Goal: Obtain resource: Obtain resource

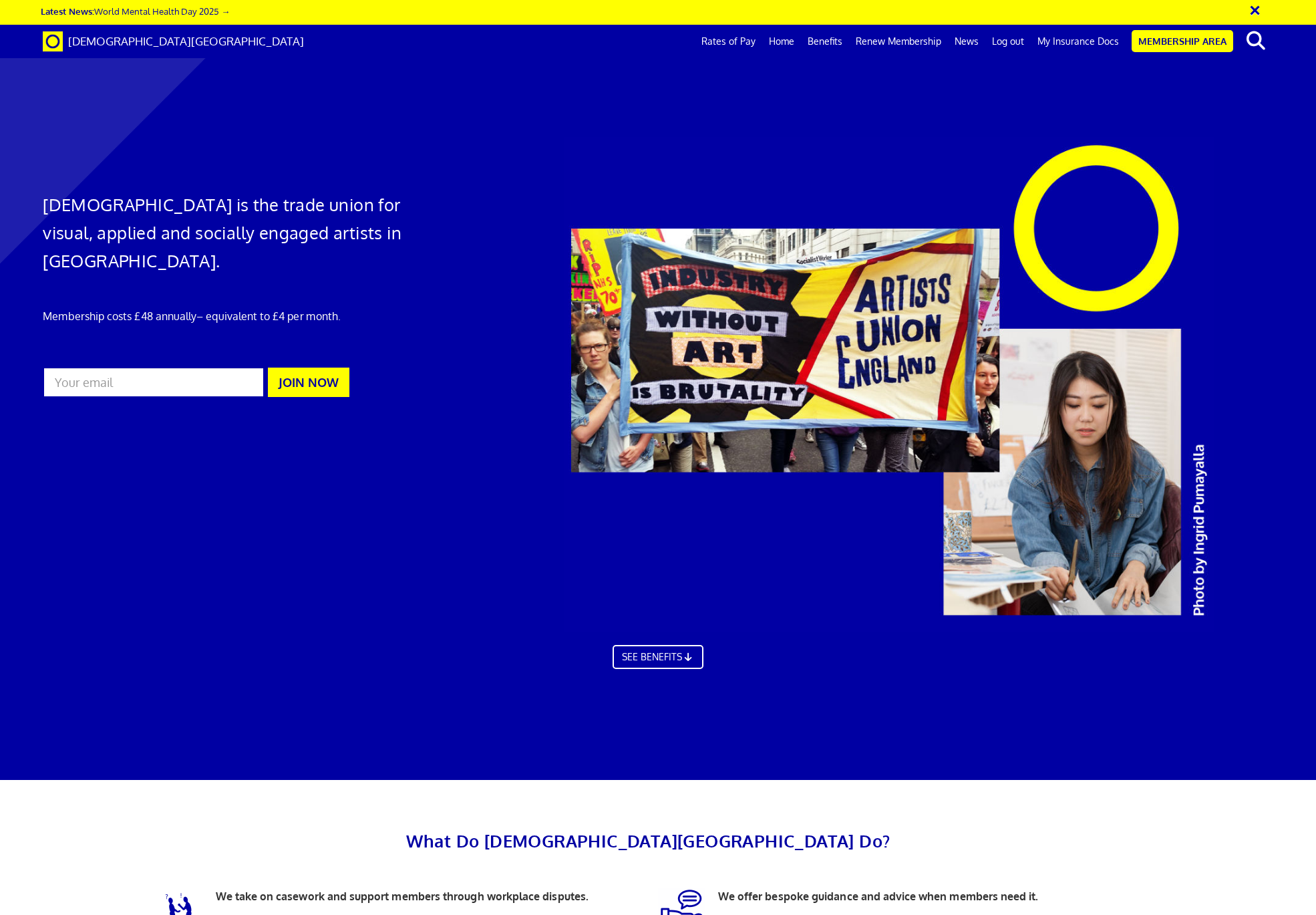
scroll to position [0, 22]
click at [1197, 36] on link "Membership Area" at bounding box center [1183, 41] width 102 height 22
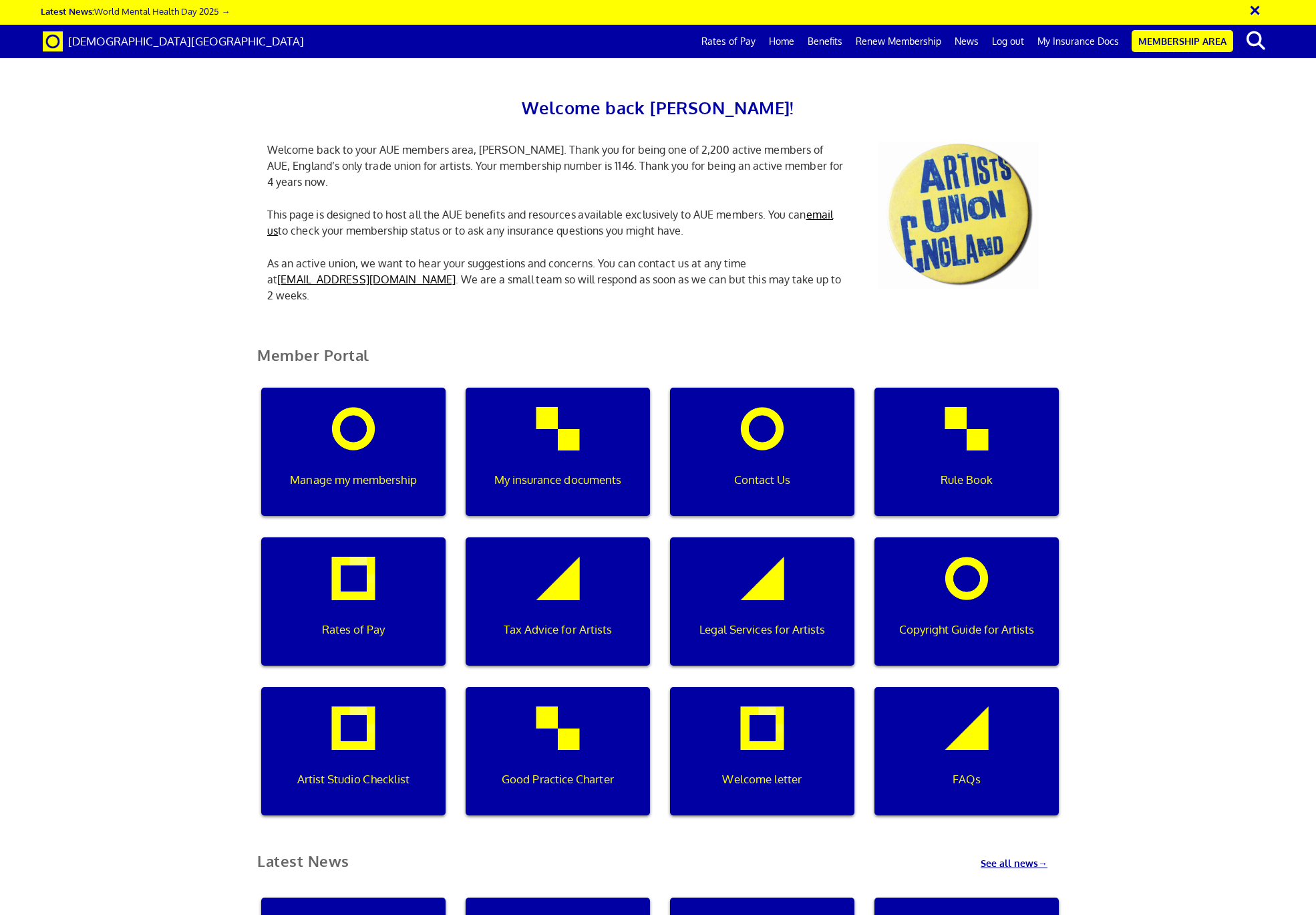
scroll to position [0, 4]
click at [588, 451] on div "My insurance documents" at bounding box center [558, 452] width 185 height 129
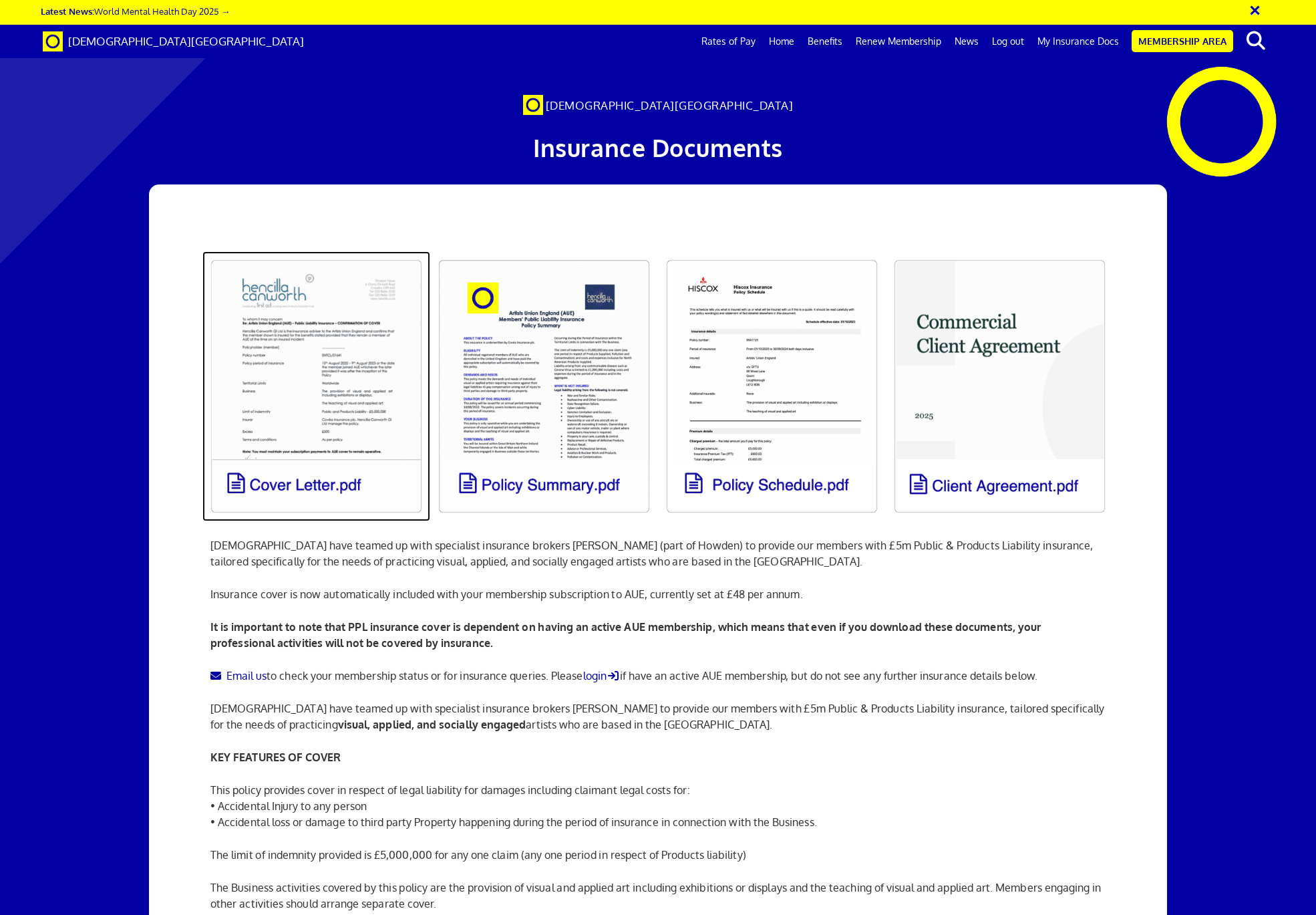
click at [356, 380] on link at bounding box center [316, 386] width 228 height 270
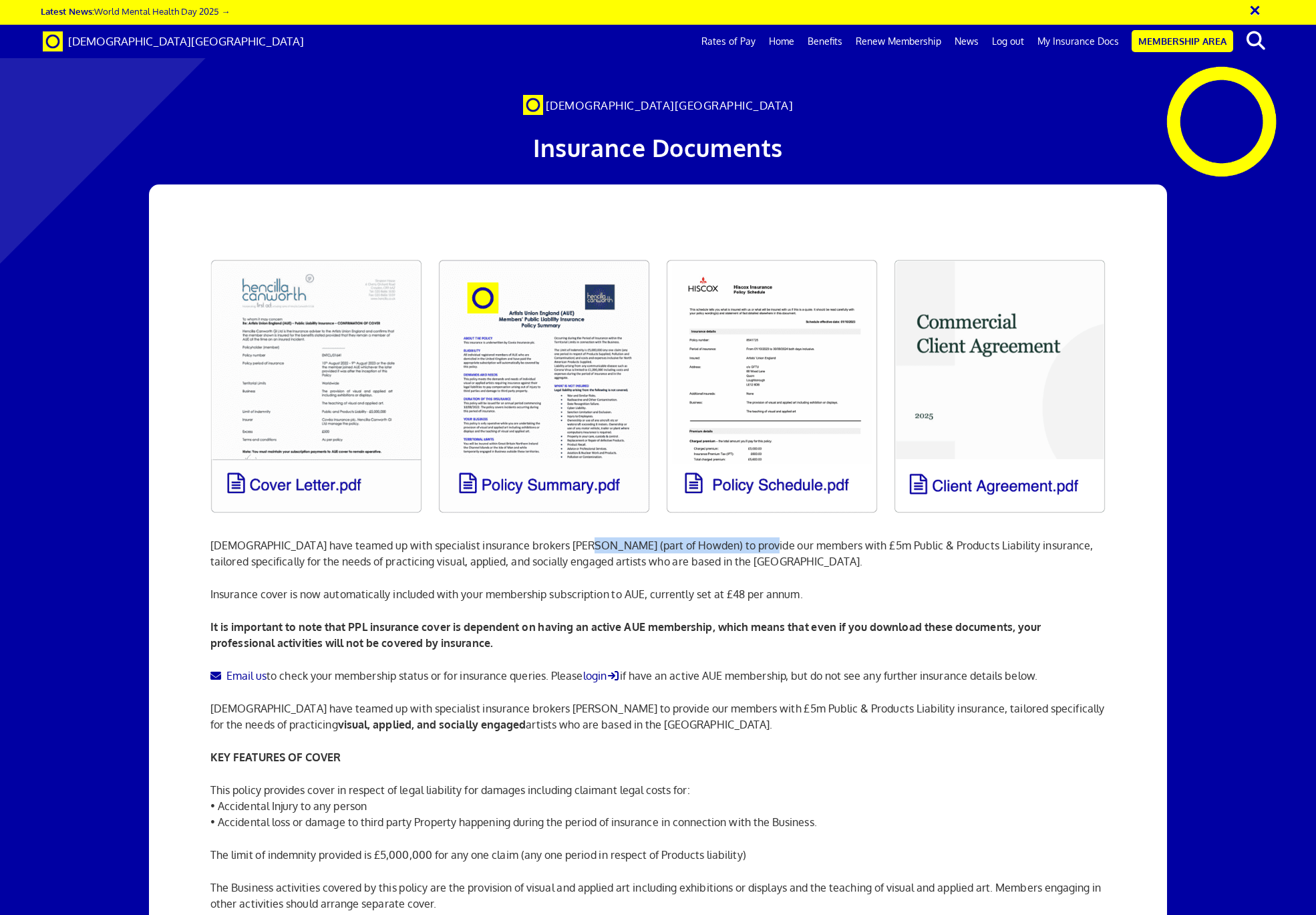
drag, startPoint x: 563, startPoint y: 544, endPoint x: 735, endPoint y: 543, distance: 172.0
click at [735, 543] on p "Artists' Union England have teamed up with specialist insurance brokers Hencill…" at bounding box center [658, 545] width 896 height 48
copy p "Hencilla Canworth (part of Howden)"
click at [639, 701] on p "Artists' Union England have teamed up with specialist insurance brokers Hencill…" at bounding box center [658, 716] width 896 height 32
